Goal: Information Seeking & Learning: Learn about a topic

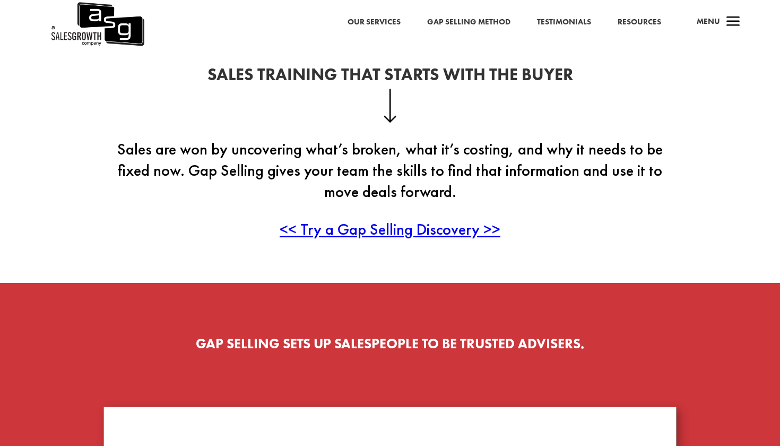
scroll to position [282, 0]
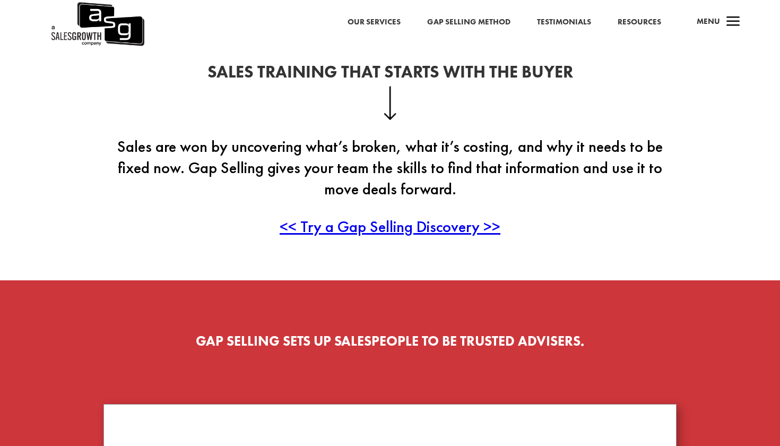
click at [439, 224] on span "<< Try a Gap Selling Discovery >>" at bounding box center [390, 226] width 221 height 21
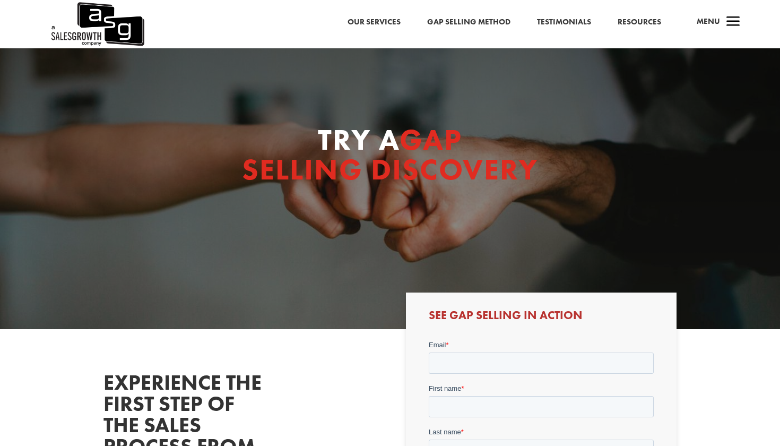
click at [361, 22] on link "Our Services" at bounding box center [374, 22] width 53 height 14
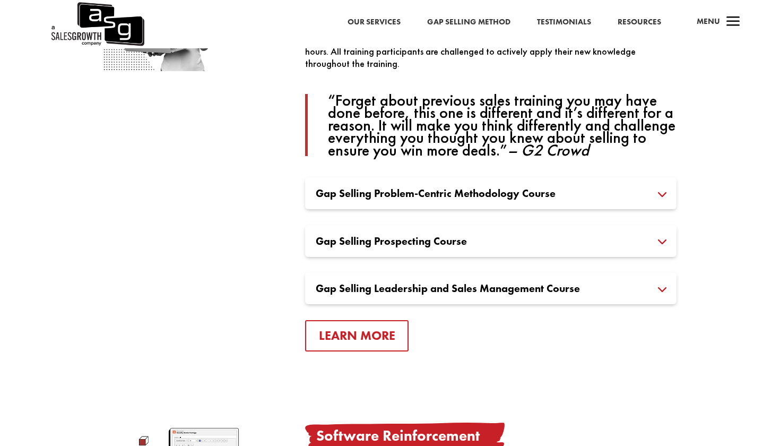
scroll to position [772, 0]
click at [352, 246] on h3 "Gap Selling Prospecting Course" at bounding box center [491, 240] width 350 height 11
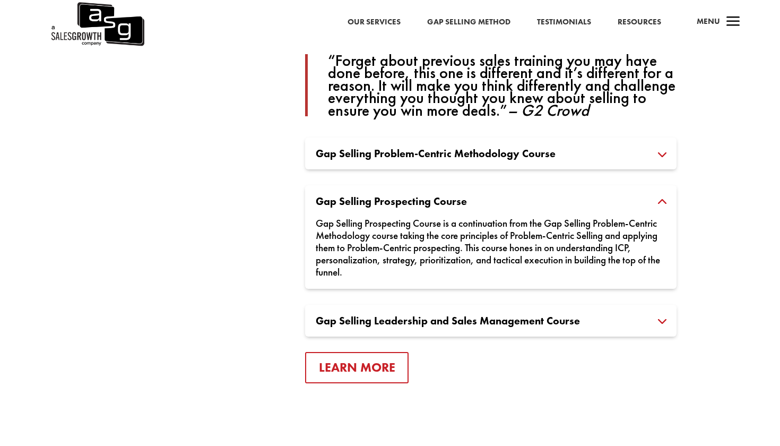
scroll to position [816, 0]
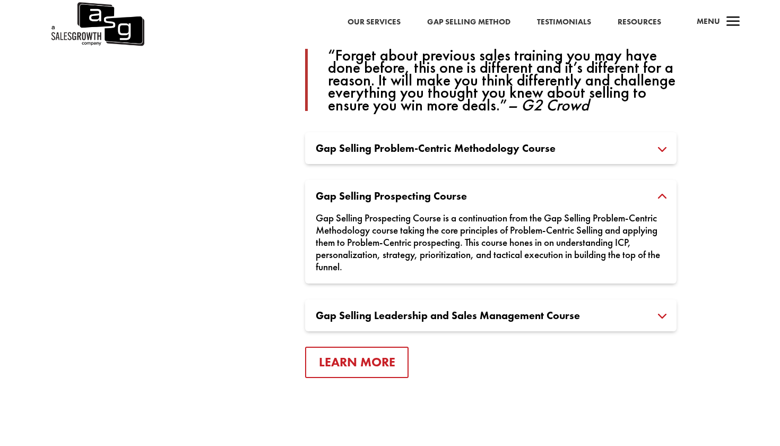
click at [411, 209] on div "Gap Selling Prospecting Course is a continuation from the Gap Selling Problem-C…" at bounding box center [491, 237] width 350 height 72
click at [355, 365] on link "Learn More" at bounding box center [357, 362] width 104 height 31
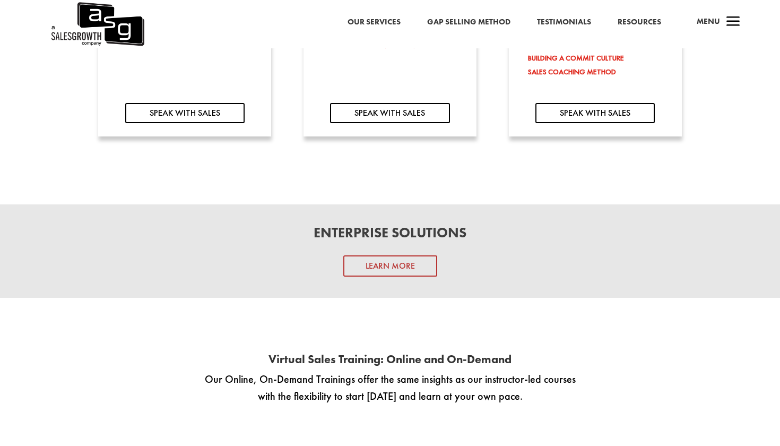
scroll to position [947, 0]
